Goal: Information Seeking & Learning: Stay updated

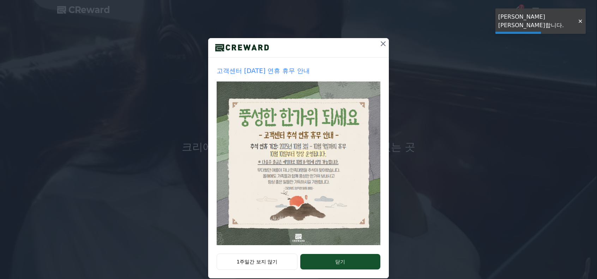
scroll to position [56, 0]
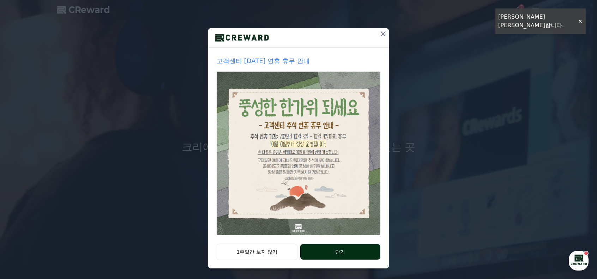
click at [309, 251] on button "닫기" at bounding box center [340, 252] width 80 height 16
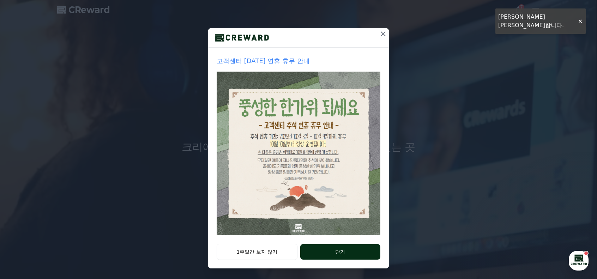
scroll to position [0, 0]
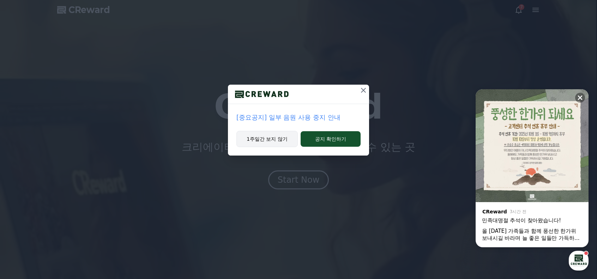
click at [278, 143] on button "1주일간 보지 않기" at bounding box center [266, 139] width 61 height 16
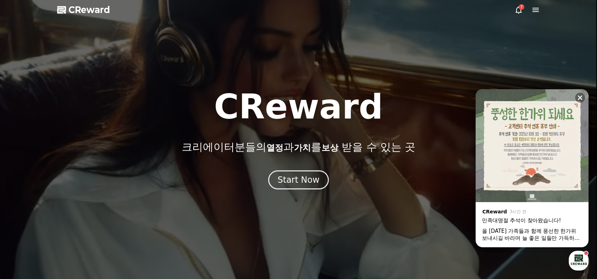
click at [522, 12] on icon at bounding box center [519, 10] width 8 height 8
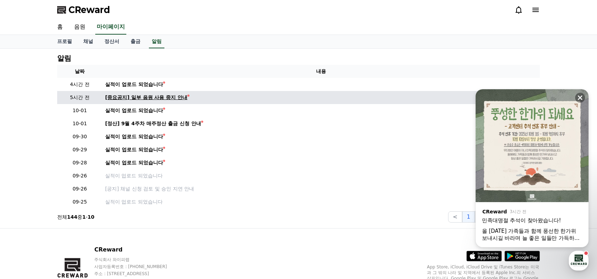
click at [160, 95] on div "[중요공지] 일부 음원 사용 중지 안내" at bounding box center [146, 97] width 82 height 7
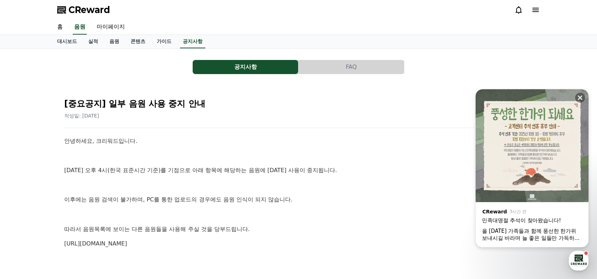
drag, startPoint x: 169, startPoint y: 163, endPoint x: 167, endPoint y: 191, distance: 28.0
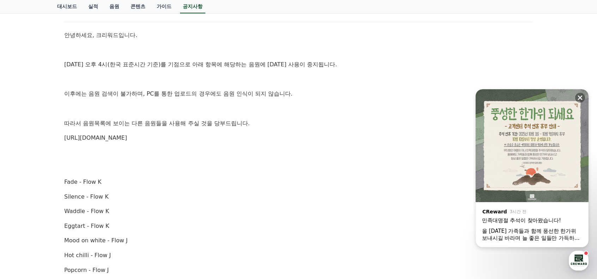
scroll to position [247, 0]
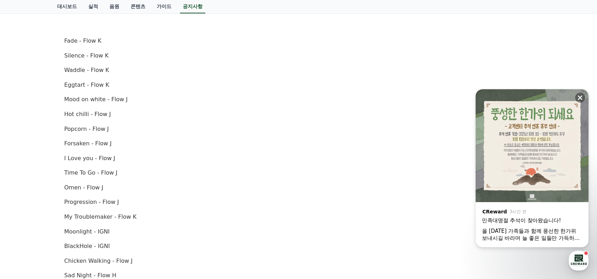
click at [169, 179] on div "안녕하세요, 크리워드입니다. [DATE] 오후 4시(한국 표준시간 기준)를 기점으로 아래 항목에 해당하는 음원에 [DATE] 사용이 중지됩니다…" at bounding box center [298, 166] width 469 height 552
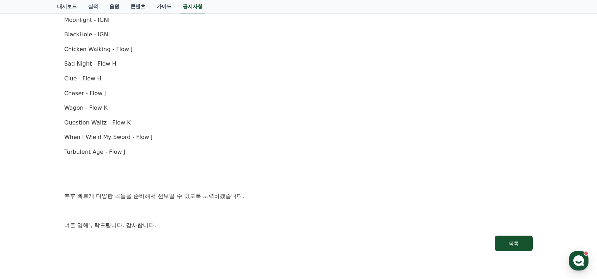
scroll to position [494, 0]
